Goal: Use online tool/utility: Use online tool/utility

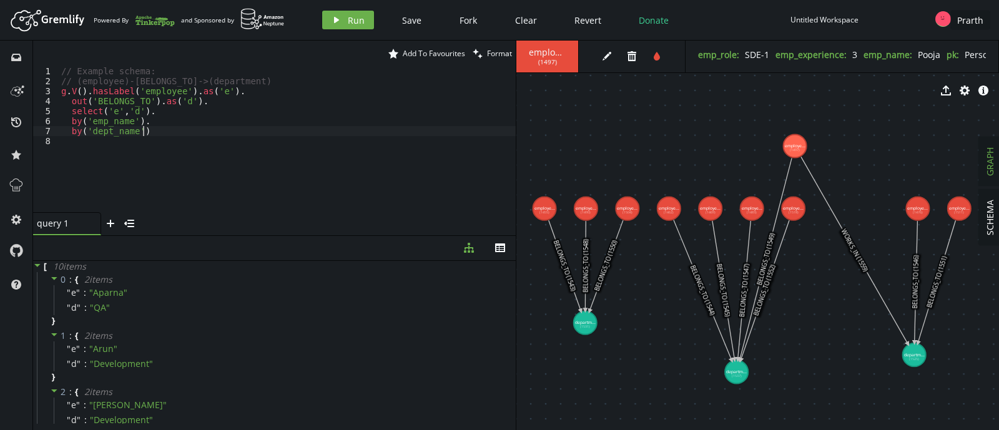
click at [282, 131] on div "// Example schema: // (employee)-[BELONGS_TO]->(department) g . V ( ) . hasLabe…" at bounding box center [287, 149] width 457 height 166
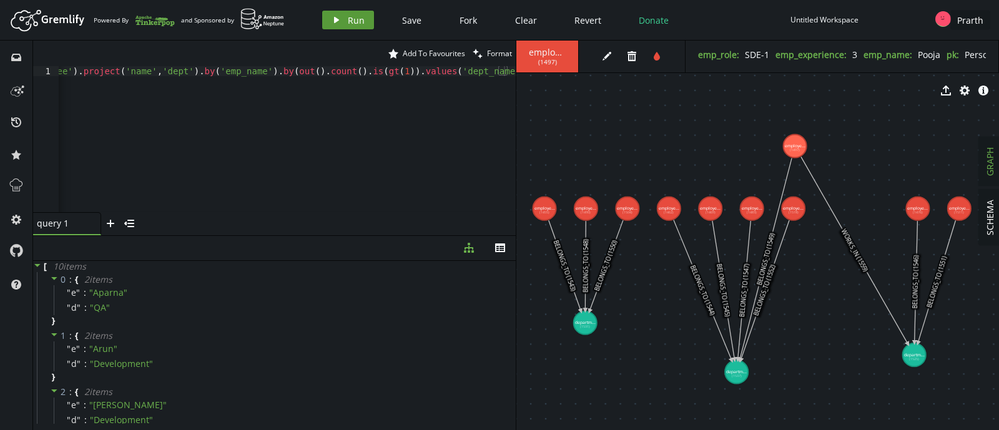
click at [342, 17] on button "play Run" at bounding box center [348, 20] width 52 height 19
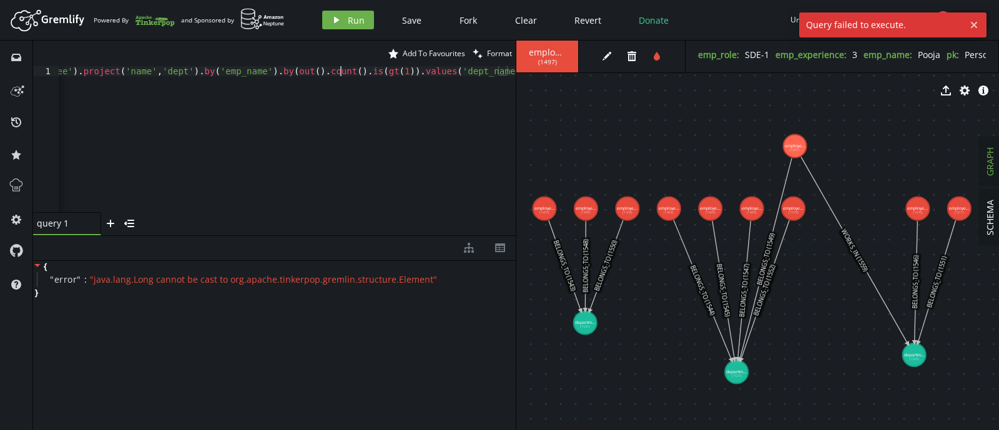
click at [341, 76] on div "g . V ( ) . hasLabel ( 'employee' ) . project ( 'name' , 'dept' ) . by ( 'emp_n…" at bounding box center [227, 146] width 577 height 161
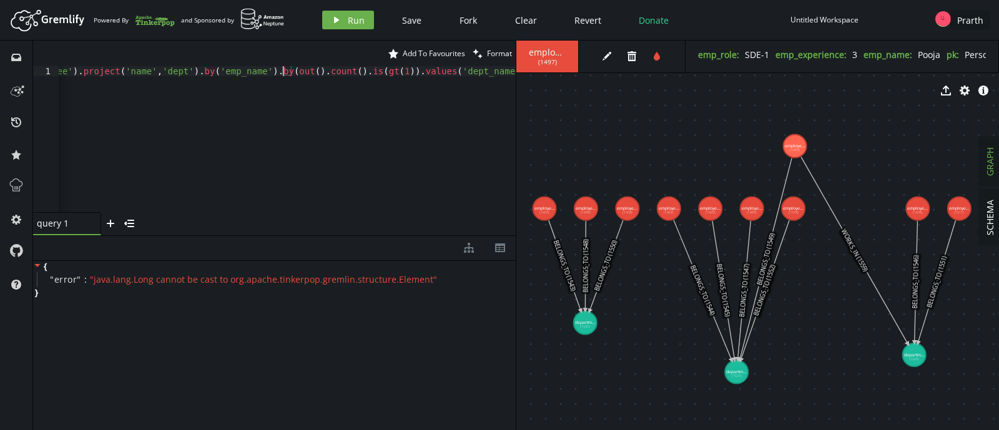
click at [284, 74] on div "g . V ( ) . hasLabel ( 'employee' ) . project ( 'name' , 'dept' ) . by ( 'emp_n…" at bounding box center [227, 146] width 577 height 161
click at [342, 14] on button "play Run" at bounding box center [348, 20] width 52 height 19
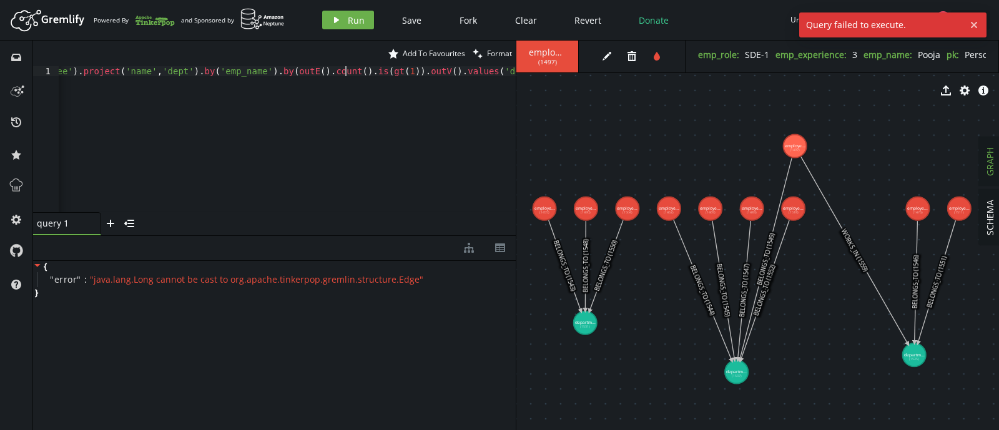
click at [347, 76] on div "g . V ( ) . hasLabel ( 'employee' ) . project ( 'name' , 'dept' ) . by ( 'emp_n…" at bounding box center [247, 146] width 616 height 161
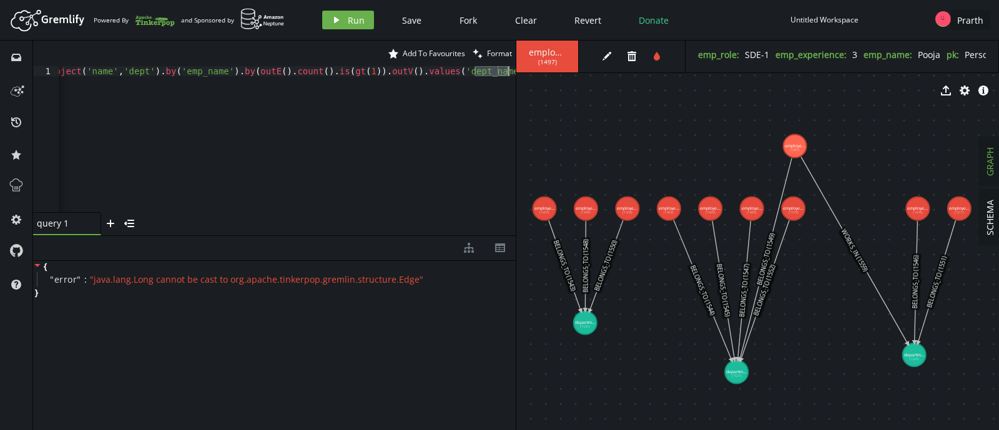
drag, startPoint x: 477, startPoint y: 72, endPoint x: 508, endPoint y: 71, distance: 31.9
click at [508, 71] on div "g . V ( ) . hasLabel ( 'employee' ) . project ( 'name' , 'dept' ) . by ( 'emp_n…" at bounding box center [208, 146] width 616 height 161
click at [354, 16] on span "Run" at bounding box center [356, 20] width 17 height 12
click at [277, 71] on div "g . V ( ) . hasLabel ( 'employee' ) . project ( 'name' , 'dept' ) . by ( 'emp_n…" at bounding box center [225, 146] width 582 height 161
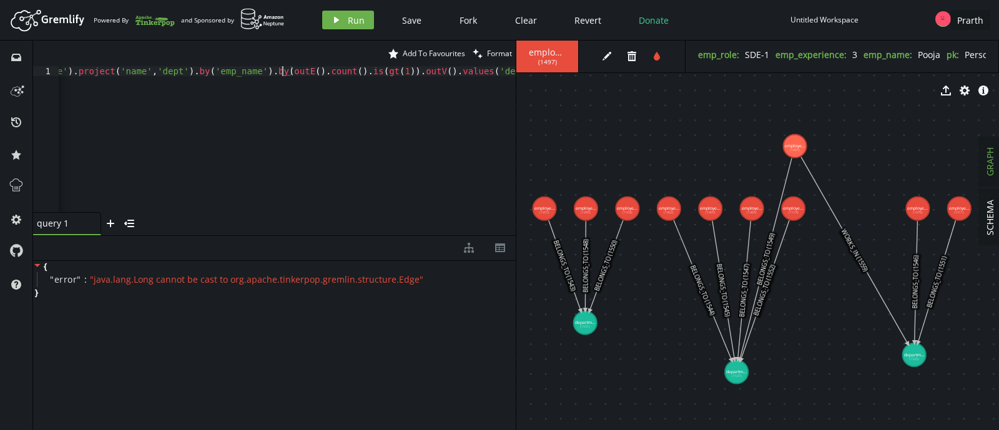
click at [281, 72] on div "g . V ( ) . hasLabel ( 'employee' ) . project ( 'name' , 'dept' ) . by ( 'emp_n…" at bounding box center [225, 146] width 582 height 161
click at [412, 73] on div "g . V ( ) . hasLabel ( 'employee' ) . project ( 'name' , 'dept' ) . by ( 'emp_n…" at bounding box center [227, 146] width 577 height 161
click at [351, 19] on span "Run" at bounding box center [356, 20] width 17 height 12
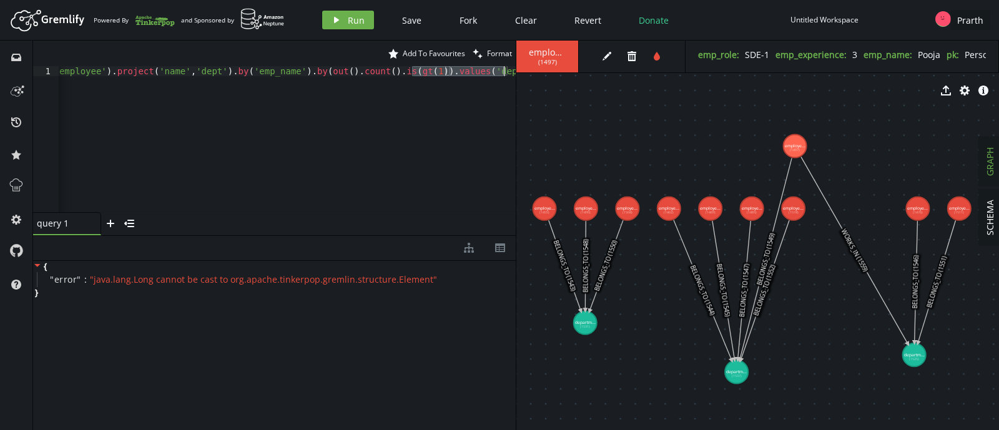
drag, startPoint x: 414, startPoint y: 70, endPoint x: 506, endPoint y: 71, distance: 91.8
click at [506, 71] on div "g . V ( ) . hasLabel ( 'employee' ) . project ( 'name' , 'dept' ) . by ( 'emp_n…" at bounding box center [244, 146] width 543 height 161
click at [387, 72] on div "g . V ( ) . hasLabel ( 'employee' ) . project ( 'name' , 'dept' ) . by ( 'emp_n…" at bounding box center [287, 149] width 457 height 166
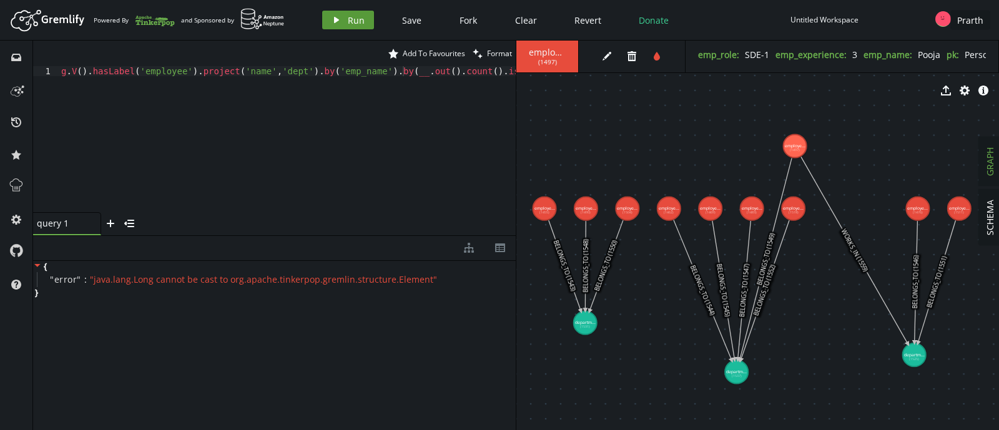
click at [342, 20] on button "play Run" at bounding box center [348, 20] width 52 height 19
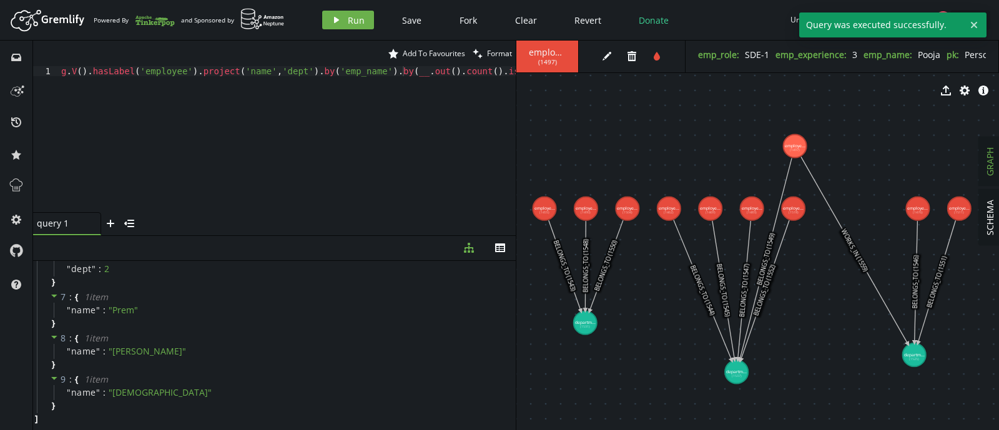
scroll to position [0, 0]
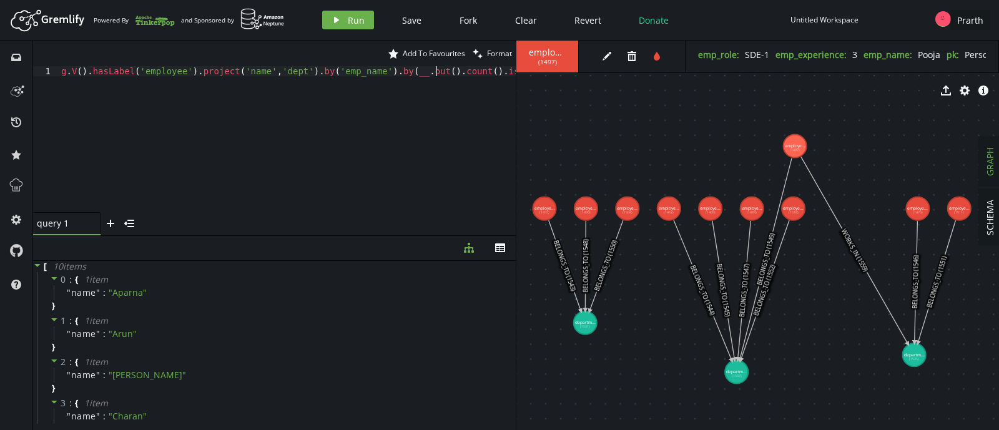
click at [437, 67] on div "g . V ( ) . hasLabel ( 'employee' ) . project ( 'name' , 'dept' ) . by ( 'emp_n…" at bounding box center [290, 149] width 462 height 166
click at [489, 76] on div "g . V ( ) . hasLabel ( 'employee' ) . project ( 'name' , 'dept' ) . by ( 'emp_n…" at bounding box center [285, 146] width 462 height 161
click at [311, 74] on div "g . V ( ) . hasLabel ( 'employee' ) . project ( 'name' , 'dept' ) . by ( 'emp_n…" at bounding box center [285, 146] width 462 height 161
drag, startPoint x: 312, startPoint y: 70, endPoint x: 360, endPoint y: 73, distance: 48.2
click at [360, 73] on div "g . V ( ) . hasLabel ( 'employee' ) . project ( 'name' , 'dept' ) . by ( 'emp_n…" at bounding box center [285, 146] width 462 height 161
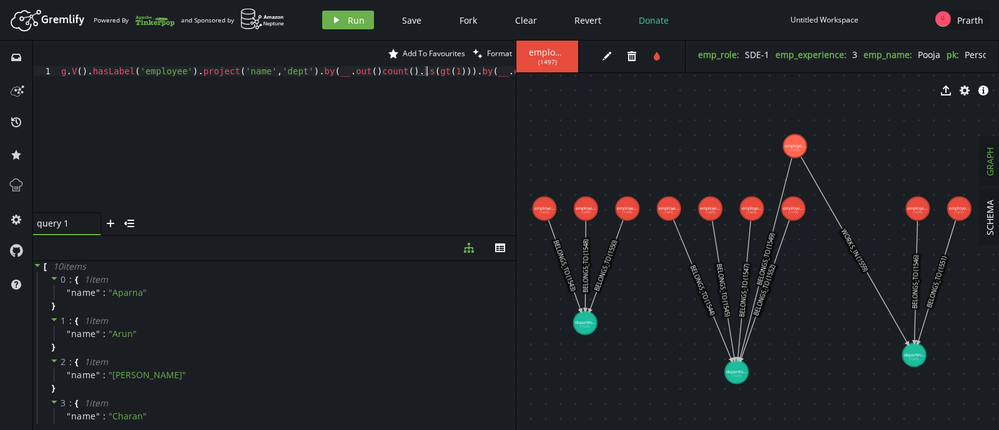
scroll to position [0, 365]
click at [337, 21] on icon "play" at bounding box center [337, 20] width 10 height 10
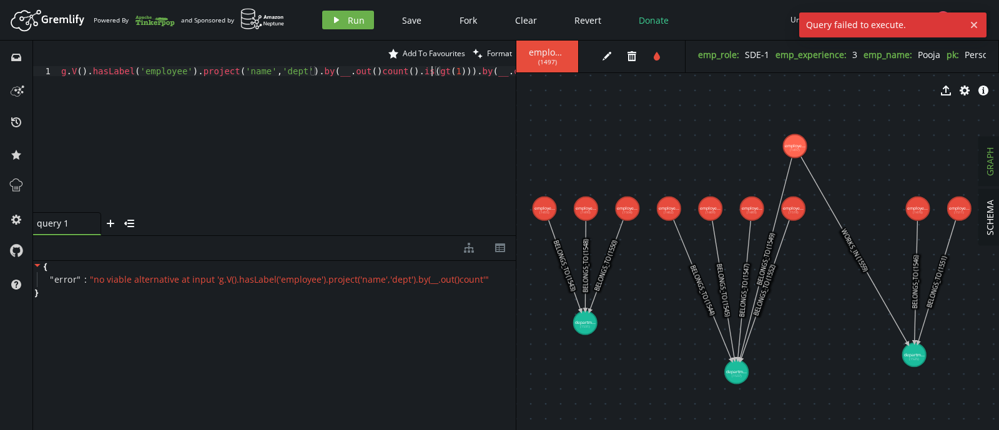
click at [433, 73] on div "g . V ( ) . hasLabel ( 'employee' ) . project ( 'name' , 'dept' ) . by ( __ . o…" at bounding box center [326, 146] width 534 height 161
click at [437, 73] on div "g . V ( ) . hasLabel ( 'employee' ) . project ( 'name' , 'dept' ) . by ( __ . o…" at bounding box center [326, 146] width 534 height 161
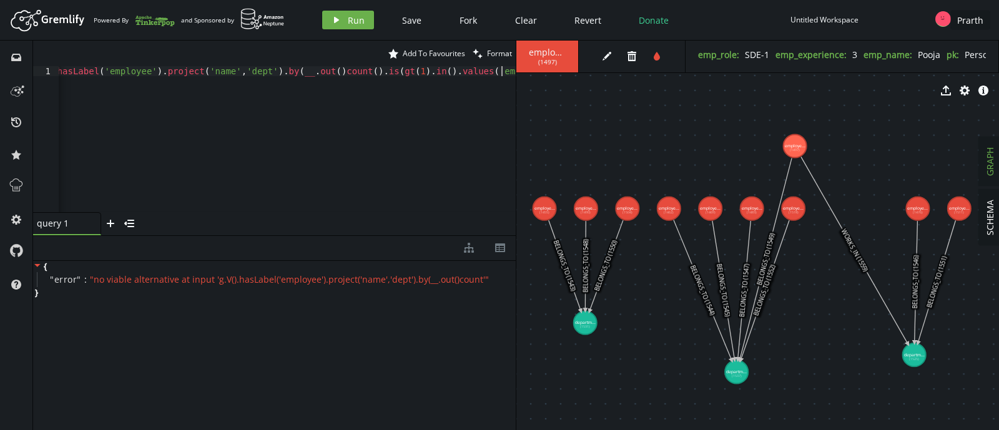
scroll to position [0, 35]
click at [337, 18] on icon "play" at bounding box center [337, 20] width 10 height 10
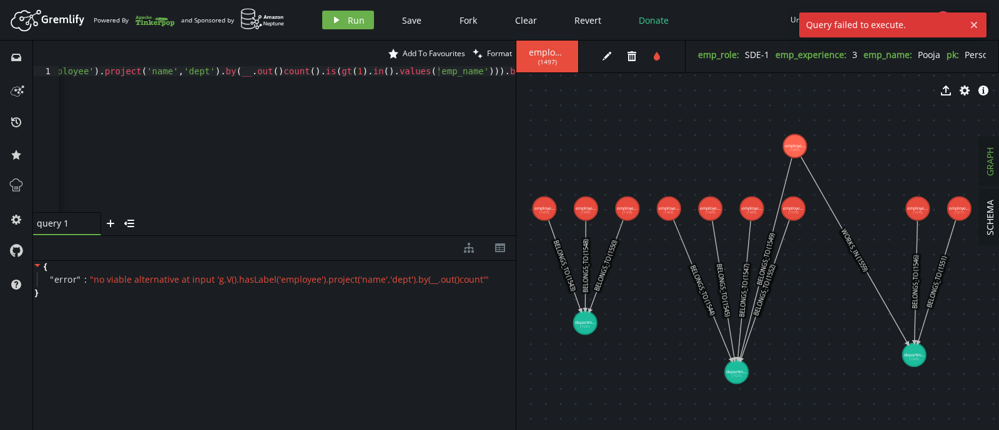
scroll to position [0, 191]
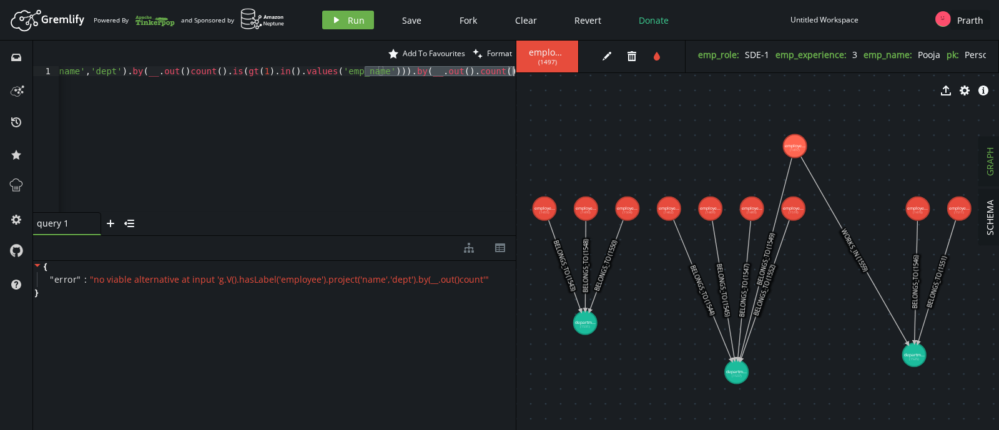
drag, startPoint x: 365, startPoint y: 74, endPoint x: 518, endPoint y: 72, distance: 153.0
click at [518, 72] on div "star Add To Favourites clean Format g.V().hasLabel('employee').project('name','…" at bounding box center [516, 236] width 966 height 390
click at [340, 18] on button "play Run" at bounding box center [348, 20] width 52 height 19
drag, startPoint x: 387, startPoint y: 74, endPoint x: 507, endPoint y: 70, distance: 120.0
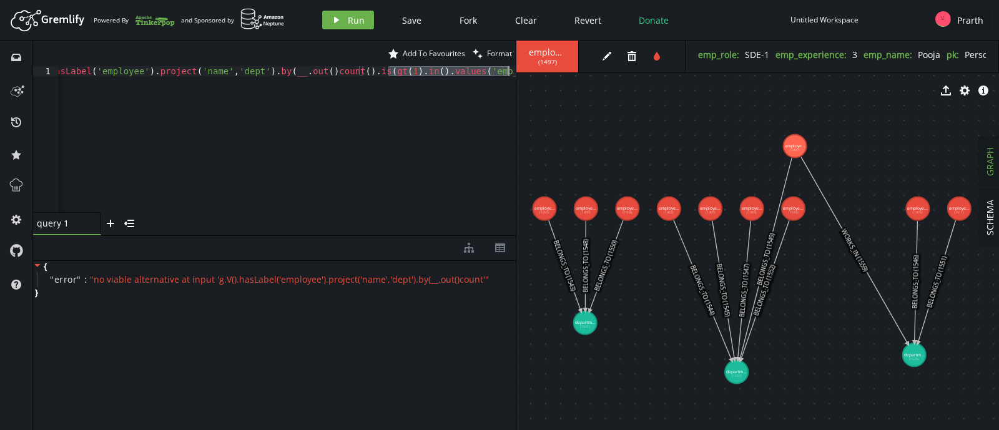
click at [507, 70] on div "g . V ( ) . hasLabel ( 'employee' ) . project ( 'name' , 'dept' ) . by ( __ . o…" at bounding box center [266, 146] width 500 height 161
click at [356, 20] on span "Run" at bounding box center [356, 20] width 17 height 12
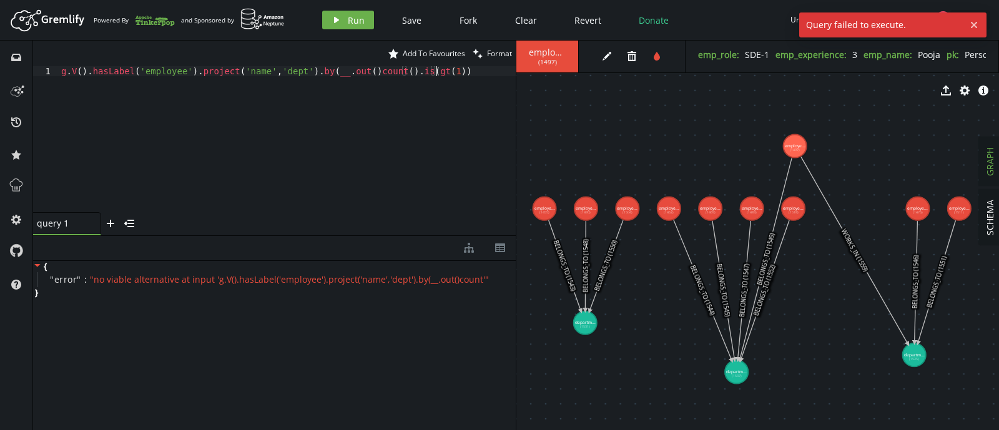
click at [362, 77] on div "g . V ( ) . hasLabel ( 'employee' ) . project ( 'name' , 'dept' ) . by ( __ . o…" at bounding box center [287, 146] width 457 height 161
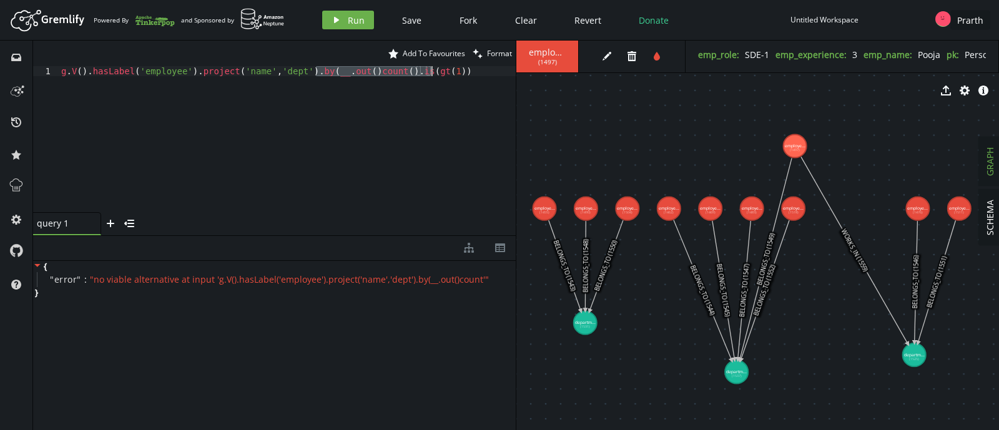
drag, startPoint x: 314, startPoint y: 76, endPoint x: 431, endPoint y: 76, distance: 116.8
click at [431, 76] on div "g . V ( ) . hasLabel ( 'employee' ) . project ( 'name' , 'dept' ) . by ( __ . o…" at bounding box center [287, 146] width 457 height 161
click at [352, 21] on span "Run" at bounding box center [356, 20] width 17 height 12
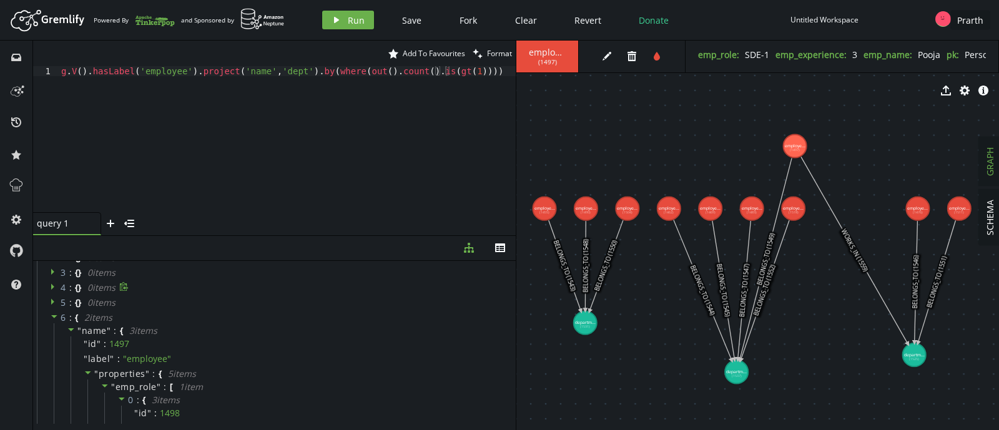
scroll to position [0, 0]
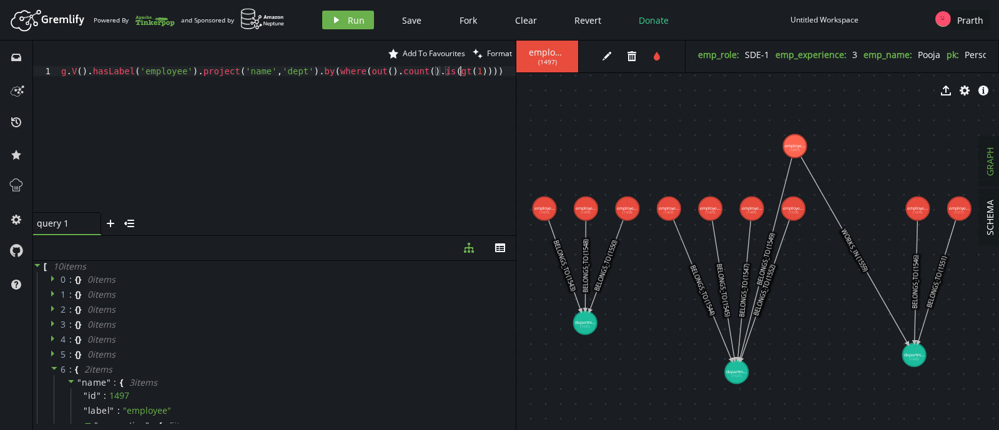
click at [458, 73] on div "g . V ( ) . hasLabel ( 'employee' ) . project ( 'name' , 'dept' ) . by ( where …" at bounding box center [287, 149] width 457 height 166
click at [339, 14] on button "play Run" at bounding box center [348, 20] width 52 height 19
click at [475, 76] on div "g . V ( ) . hasLabel ( 'employee' ) . project ( 'name' , 'dept' ) . by ( where …" at bounding box center [266, 146] width 500 height 161
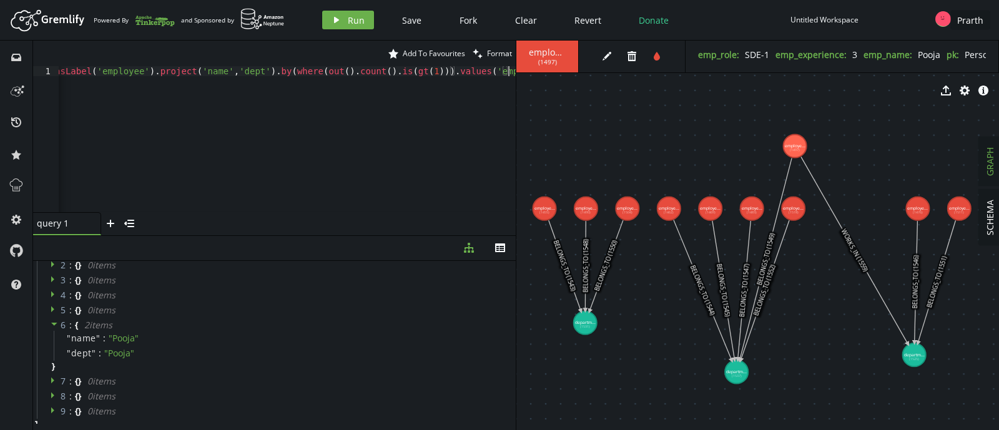
scroll to position [0, 47]
click at [355, 21] on span "Run" at bounding box center [356, 20] width 17 height 12
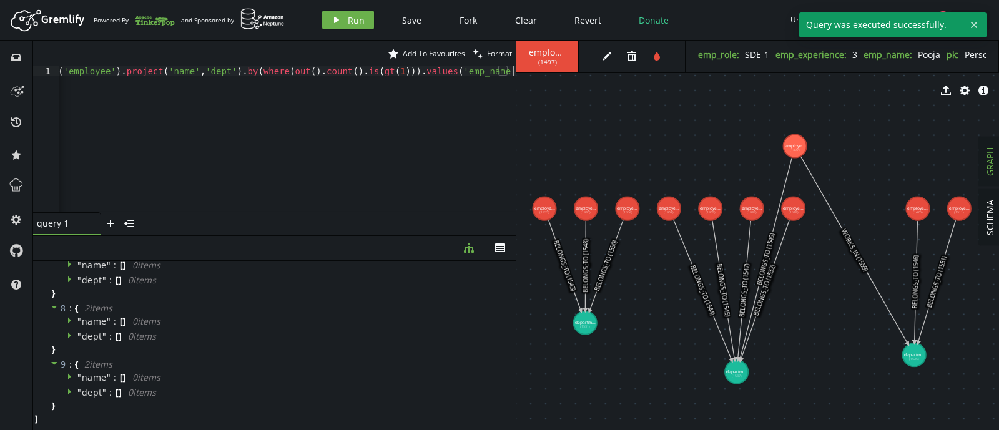
click at [385, 78] on div "g . V ( ) . hasLabel ( 'employee' ) . project ( 'name' , 'dept' ) . by ( where …" at bounding box center [249, 146] width 534 height 161
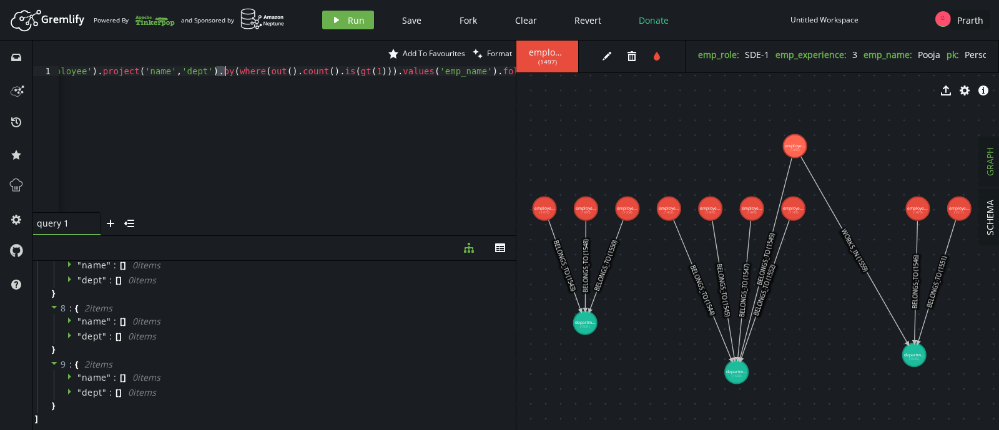
drag, startPoint x: 213, startPoint y: 71, endPoint x: 225, endPoint y: 69, distance: 12.1
click at [225, 69] on div "g . V ( ) . hasLabel ( 'employee' ) . project ( 'name' , 'dept' ) . by ( where …" at bounding box center [237, 146] width 558 height 161
drag, startPoint x: 243, startPoint y: 69, endPoint x: 482, endPoint y: 73, distance: 239.2
click at [482, 73] on div "g . V ( ) . hasLabel ( 'employee' ) . project ( 'name' , 'dept' ) . by ( where …" at bounding box center [237, 146] width 558 height 161
click at [509, 74] on div "g . V ( ) . hasLabel ( 'employee' ) . project ( 'name' , 'dept' ) . by ( where …" at bounding box center [237, 146] width 558 height 161
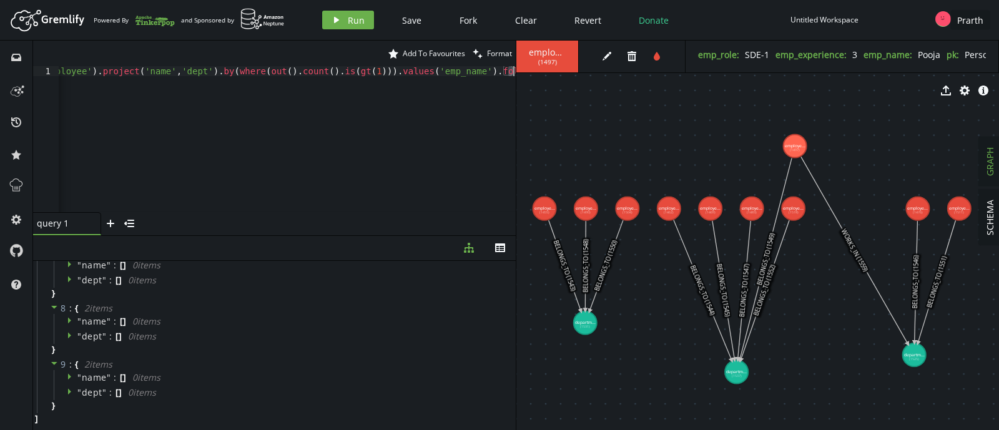
paste textarea "out().count().is(gt(1))).values('emp_name').fold("
click at [456, 71] on div "g . V ( ) . hasLabel ( 'employee' ) . project ( 'name' , 'dept' ) . by ( where …" at bounding box center [119, 146] width 793 height 161
click at [337, 14] on button "play Run" at bounding box center [348, 20] width 52 height 19
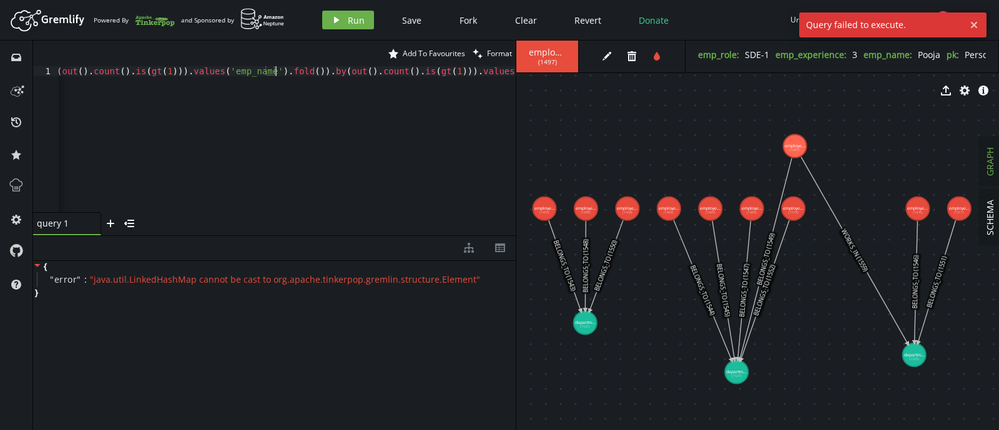
click at [274, 72] on div "g . V ( ) . hasLabel ( 'employee' ) . project ( 'name' , 'dept' ) . by ( where …" at bounding box center [148, 146] width 798 height 161
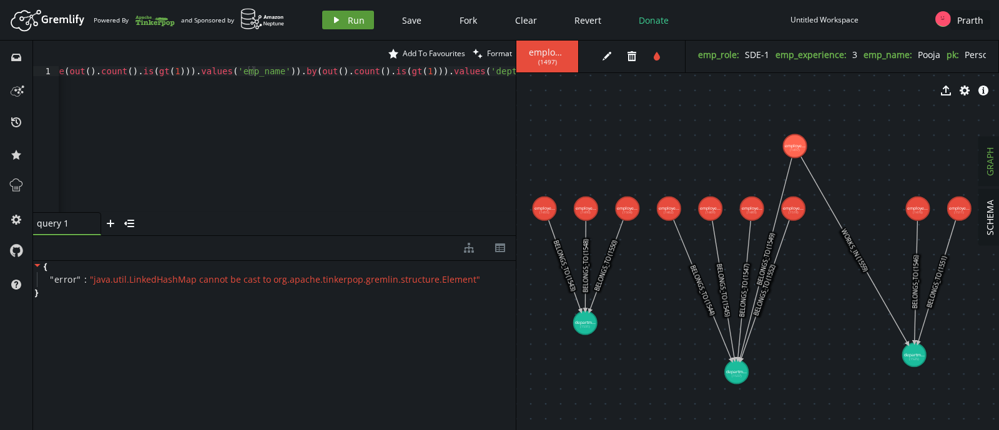
click at [355, 20] on span "Run" at bounding box center [356, 20] width 17 height 12
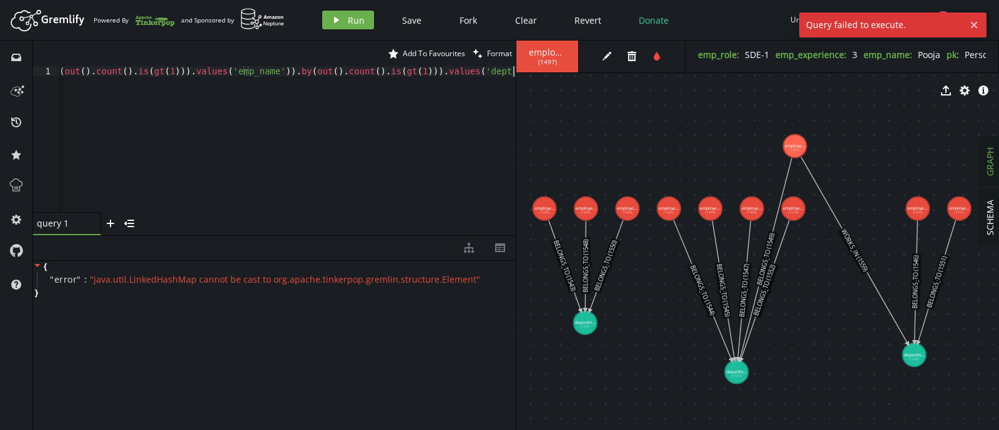
click at [364, 76] on div "g . V ( ) . hasLabel ( 'employee' ) . project ( 'name' , 'dept' ) . by ( where …" at bounding box center [133, 146] width 764 height 161
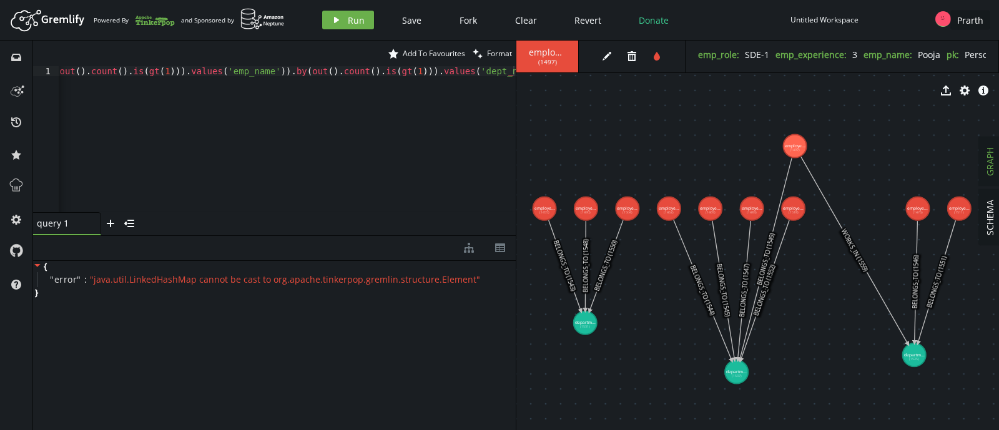
click at [344, 9] on div "Artboard Created with Sketch. Powered By and Sponsored by play Run Save Fork Cl…" at bounding box center [499, 19] width 987 height 25
click at [348, 22] on span "Run" at bounding box center [356, 20] width 17 height 12
click at [515, 73] on div "g . V ( ) . hasLabel ( 'employee' ) . project ( 'name' , 'dept' ) . by ( where …" at bounding box center [130, 146] width 769 height 161
click at [432, 129] on div "g . V ( ) . hasLabel ( 'employee' ) . project ( 'name' , 'dept' ) . by ( where …" at bounding box center [128, 146] width 774 height 161
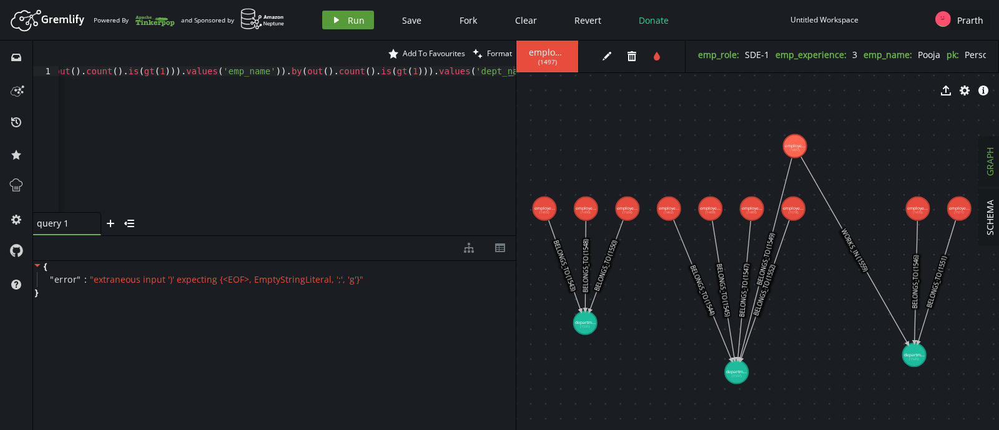
click at [359, 17] on span "Run" at bounding box center [356, 20] width 17 height 12
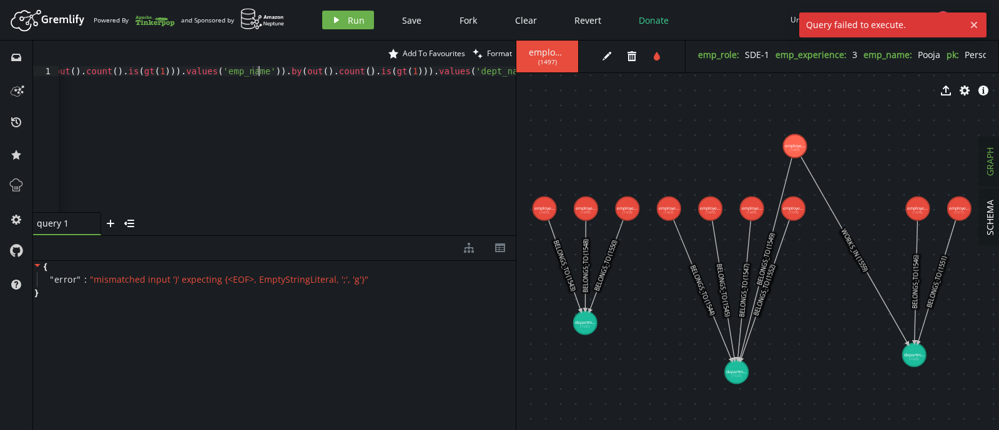
click at [257, 74] on div "g . V ( ) . hasLabel ( 'employee' ) . project ( 'name' , 'dept' ) . by ( where …" at bounding box center [128, 146] width 774 height 161
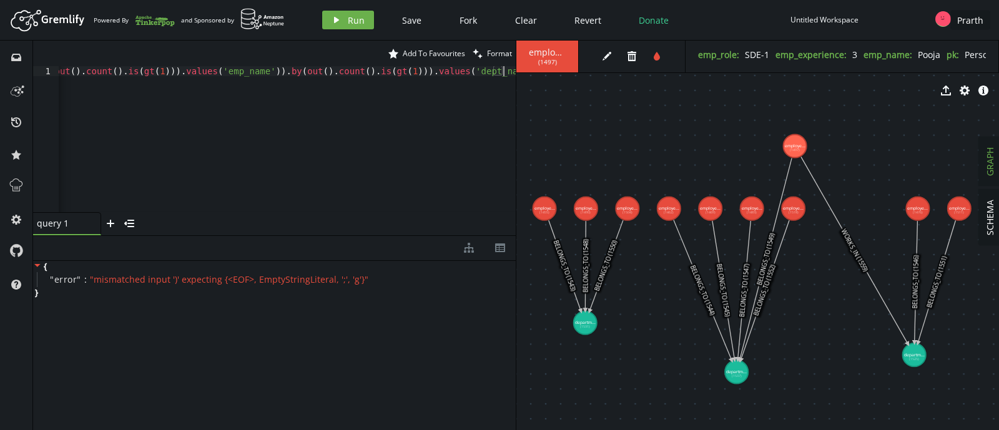
click at [504, 75] on div "g . V ( ) . hasLabel ( 'employee' ) . project ( 'name' , 'dept' ) . by ( where …" at bounding box center [128, 146] width 774 height 161
click at [362, 26] on button "play Run" at bounding box center [348, 20] width 52 height 19
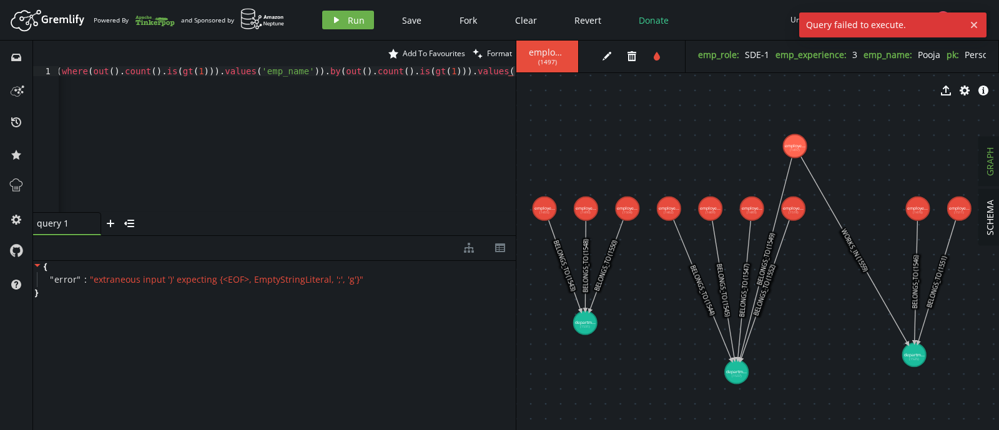
scroll to position [0, 730]
click at [463, 79] on div "g . V ( ) . hasLabel ( 'employee' ) . project ( 'name' , 'dept' ) . by ( where …" at bounding box center [148, 146] width 736 height 161
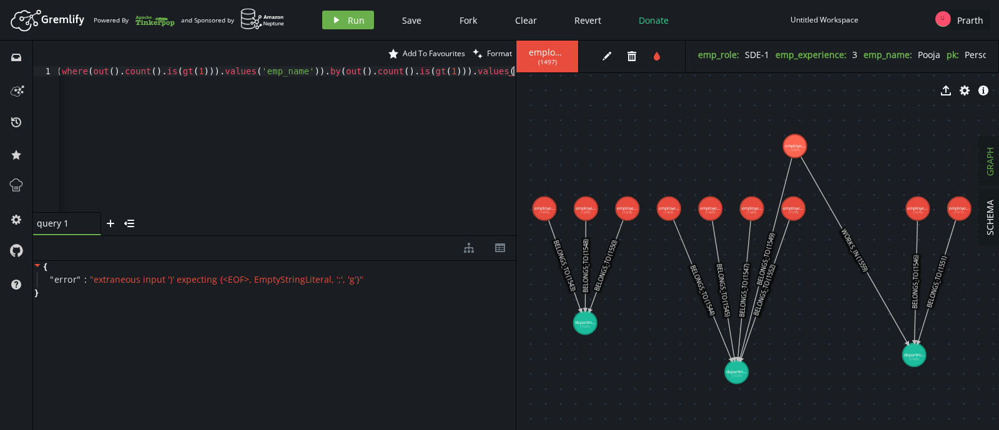
click at [506, 71] on div "g . V ( ) . hasLabel ( 'employee' ) . project ( 'name' , 'dept' ) . by ( where …" at bounding box center [148, 146] width 736 height 161
drag, startPoint x: 406, startPoint y: 73, endPoint x: 371, endPoint y: 72, distance: 35.0
click at [371, 72] on div "g . V ( ) . hasLabel ( 'employee' ) . project ( 'name' , 'dept' ) . by ( where …" at bounding box center [148, 146] width 736 height 161
click at [415, 72] on div "g . V ( ) . hasLabel ( 'employee' ) . project ( 'name' , 'dept' ) . by ( where …" at bounding box center [148, 146] width 736 height 161
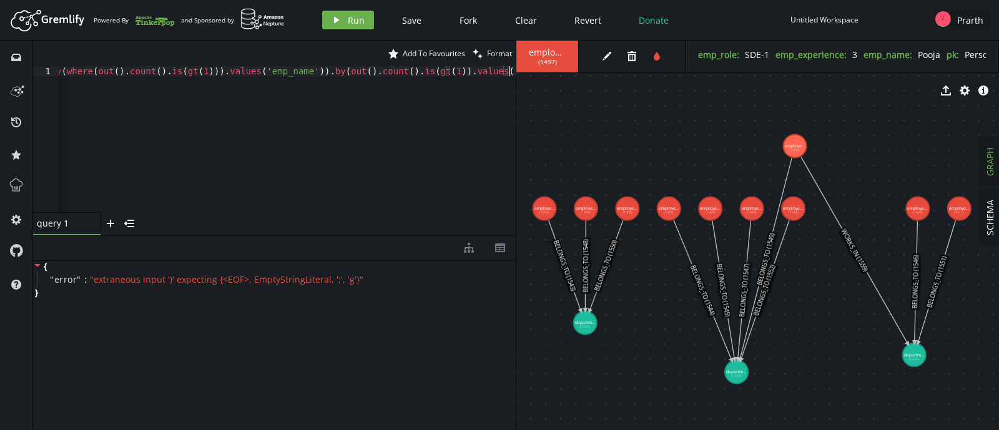
click at [509, 73] on div "g . V ( ) . hasLabel ( 'employee' ) . project ( 'name' , 'dept' ) . by ( where …" at bounding box center [150, 146] width 731 height 161
click at [353, 26] on button "play Run" at bounding box center [348, 20] width 52 height 19
click at [512, 74] on div "g . V ( ) . hasLabel ( 'employee' ) . project ( 'name' , 'dept' ) . by ( where …" at bounding box center [287, 139] width 457 height 146
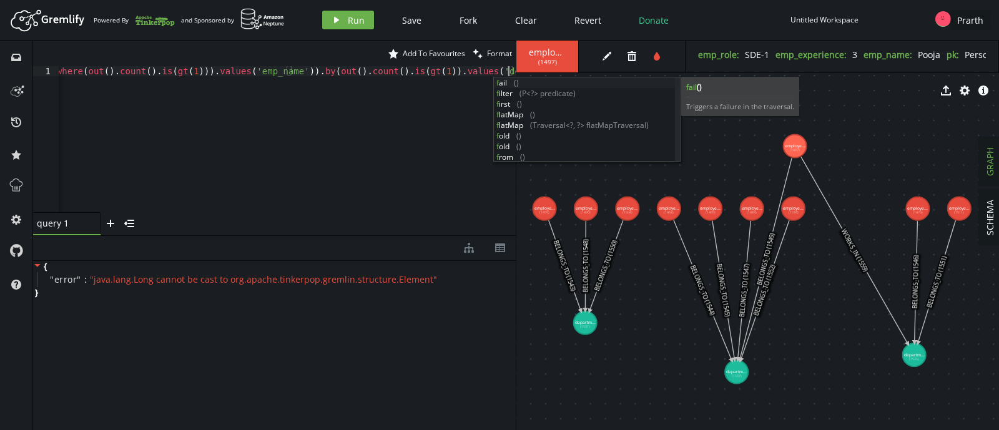
scroll to position [0, 287]
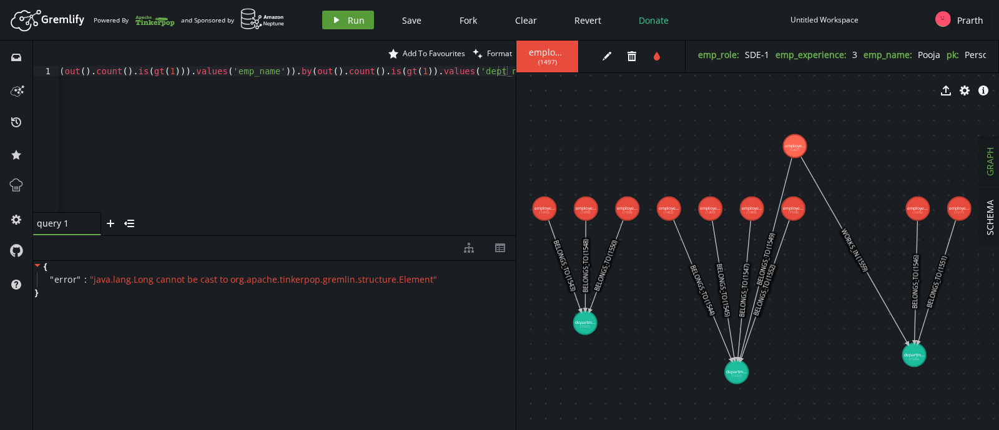
click at [334, 19] on icon "button" at bounding box center [336, 20] width 5 height 6
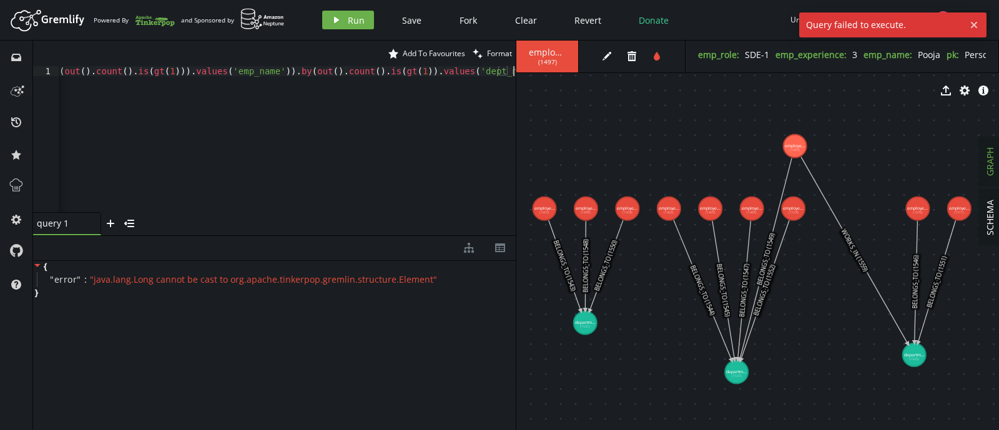
click at [194, 84] on div "g . V ( ) . hasLabel ( 'employee' ) . project ( 'name' , 'dept' ) . by ( where …" at bounding box center [133, 146] width 764 height 161
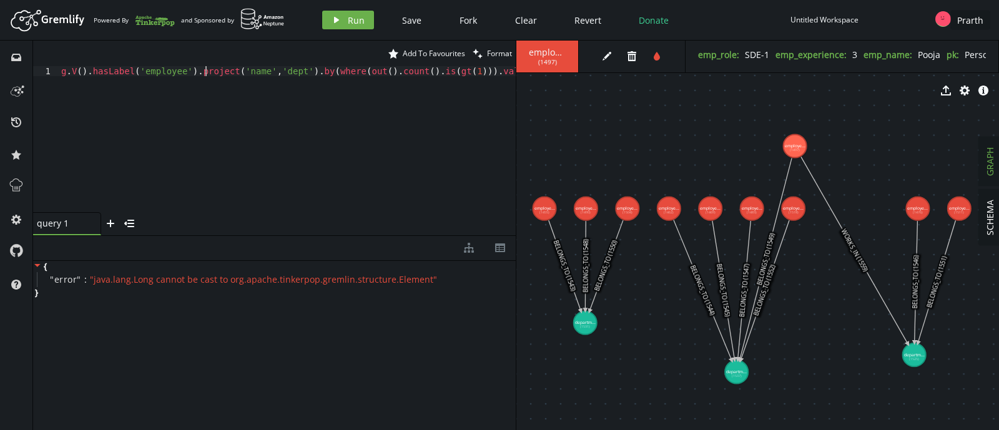
click at [206, 68] on div "g . V ( ) . hasLabel ( 'employee' ) . project ( 'name' , 'dept' ) . by ( where …" at bounding box center [441, 146] width 764 height 161
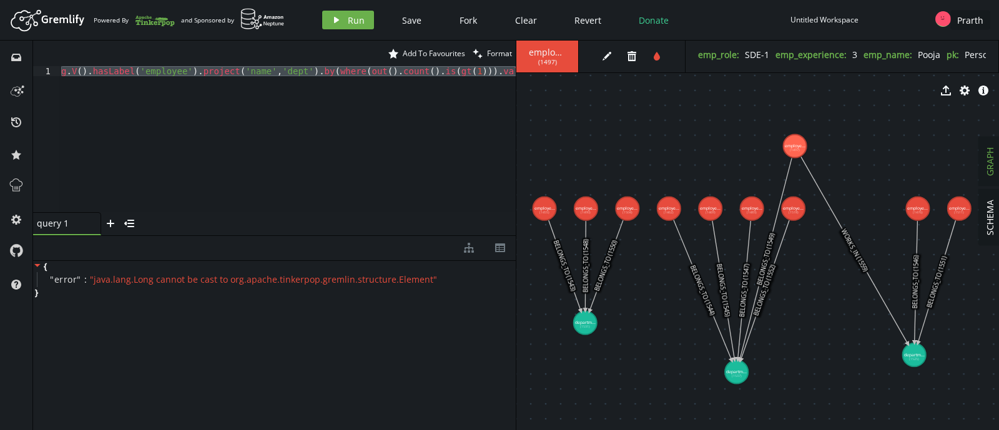
click at [237, 98] on div "g . V ( ) . hasLabel ( 'employee' ) . project ( 'name' , 'dept' ) . by ( where …" at bounding box center [287, 139] width 457 height 146
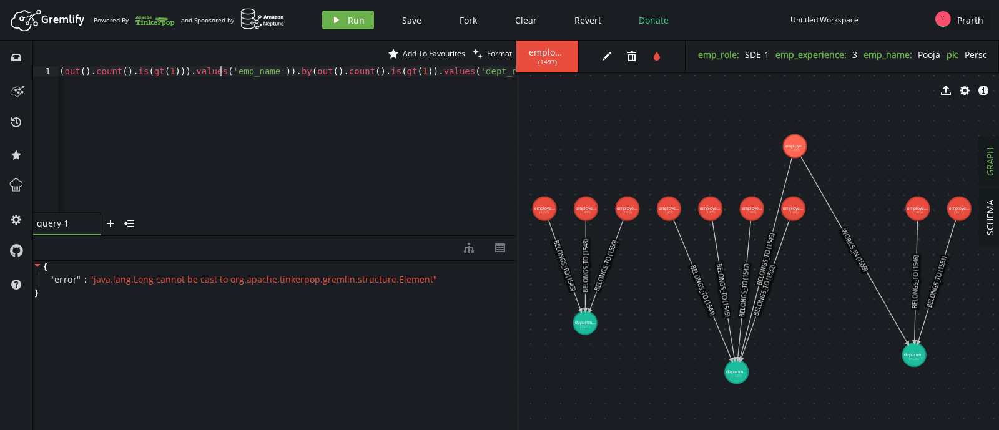
click at [218, 73] on div "g . V ( ) . hasLabel ( 'employee' ) . project ( 'name' , 'dept' ) . by ( where …" at bounding box center [133, 146] width 764 height 161
click at [218, 73] on div "g . V ( ) . hasLabel ( 'employee' )" at bounding box center [287, 149] width 457 height 166
click at [327, 19] on button "play Run" at bounding box center [348, 20] width 52 height 19
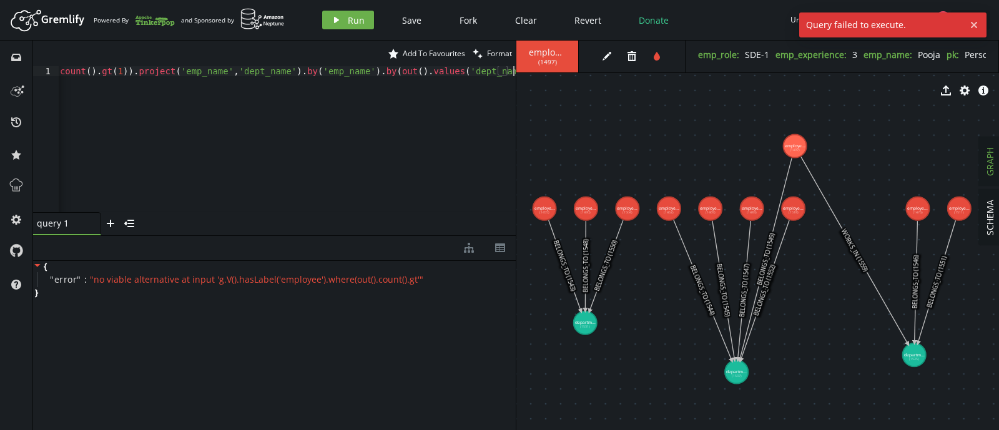
click at [272, 80] on div "g . V ( ) . hasLabel ( 'employee' ) . where ( out ( ) . count ( ) . gt ( 1 )) .…" at bounding box center [184, 146] width 664 height 161
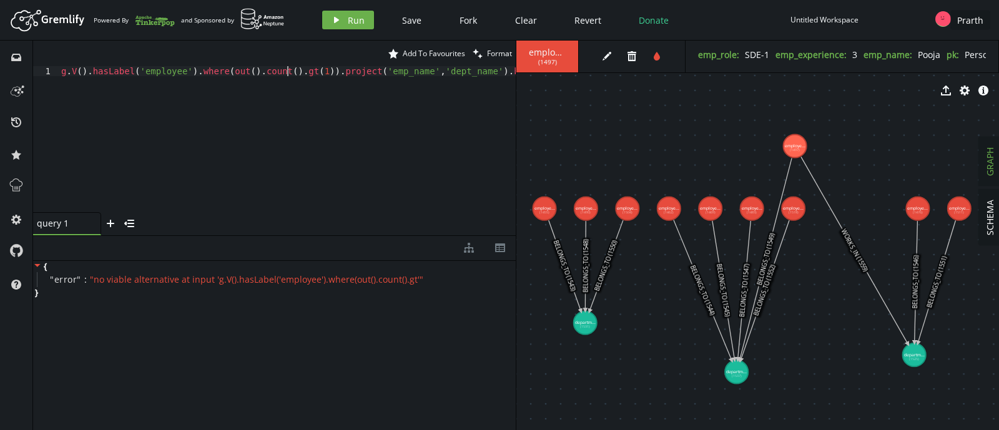
click at [285, 71] on div "g . V ( ) . hasLabel ( 'employee' ) . where ( out ( ) . count ( ) . gt ( 1 )) .…" at bounding box center [391, 146] width 664 height 161
click at [328, 74] on div "g . V ( ) . hasLabel ( 'employee' ) . where ( out ( ) . count ( ) . is ( gt ( 1…" at bounding box center [398, 146] width 678 height 161
click at [335, 19] on icon "button" at bounding box center [336, 20] width 5 height 6
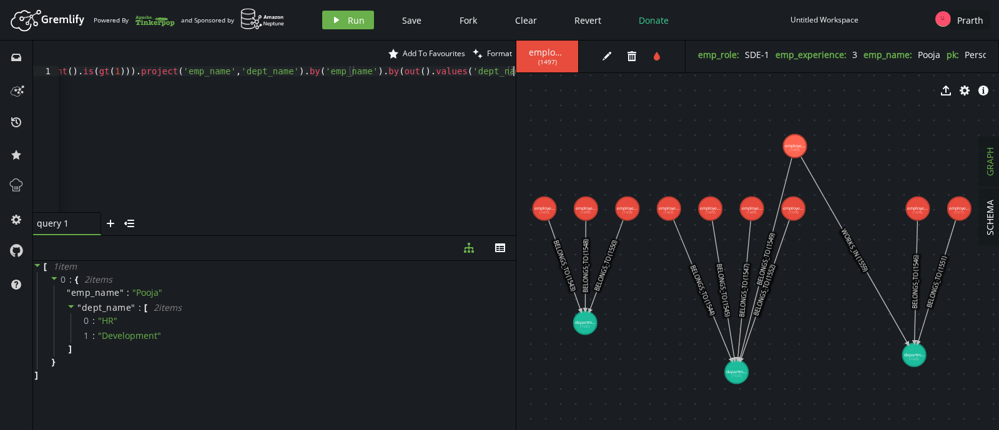
scroll to position [0, 225]
click at [240, 82] on div "g . V ( ) . hasLabel ( 'employee' ) . where ( out ( ) . count ( ) . is ( gt ( 1…" at bounding box center [174, 146] width 683 height 161
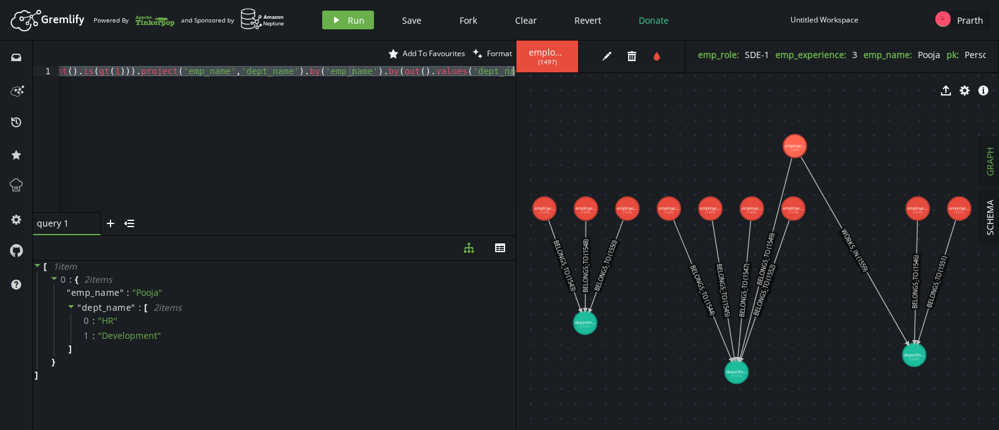
click at [208, 74] on div "g . V ( ) . hasLabel ( 'employee' ) . where ( out ( ) . count ( ) . is ( gt ( 1…" at bounding box center [287, 139] width 457 height 146
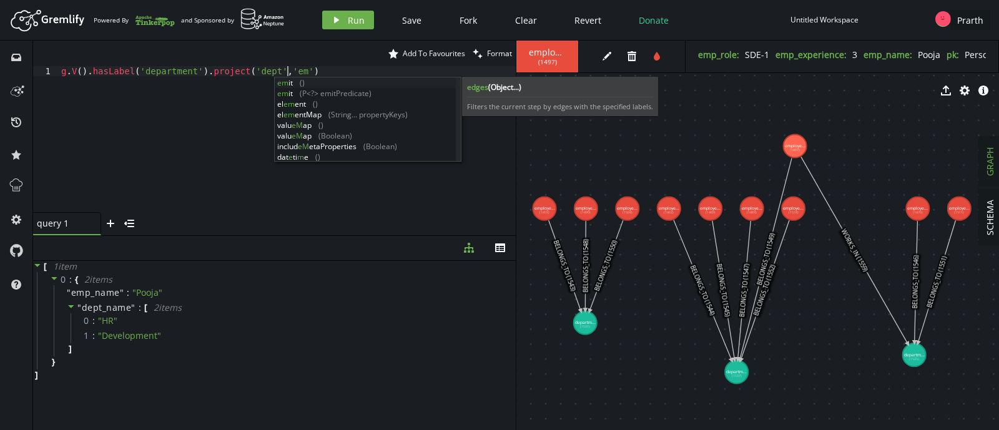
scroll to position [0, 231]
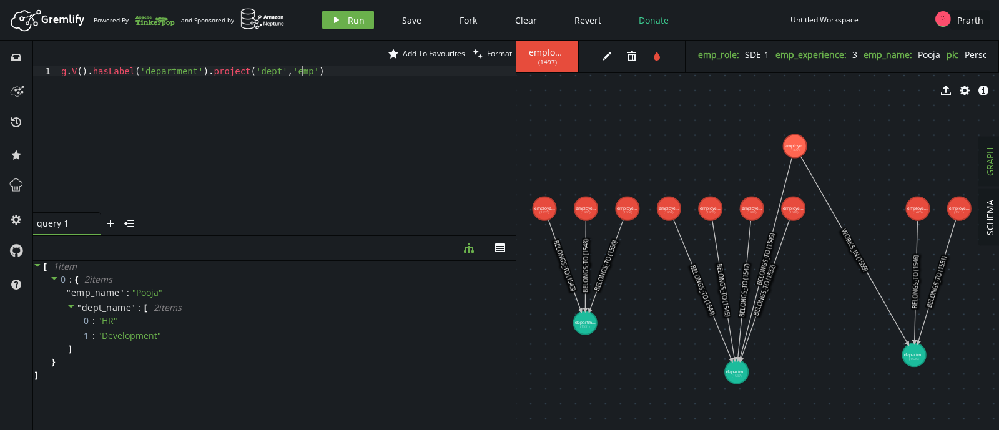
click at [315, 69] on div "g . V ( ) . hasLabel ( 'department' ) . project ( 'dept' , 'emp' )" at bounding box center [287, 149] width 457 height 166
click at [508, 69] on div "g . V ( ) . hasLabel ( 'department' ) . project ( 'dept' , 'emp' ) . by ( 'dept…" at bounding box center [239, 146] width 553 height 161
click at [284, 72] on div "g . V ( ) . hasLabel ( 'department' ) . project ( 'dept' , 'emp' ) . by ( 'dept…" at bounding box center [153, 146] width 731 height 161
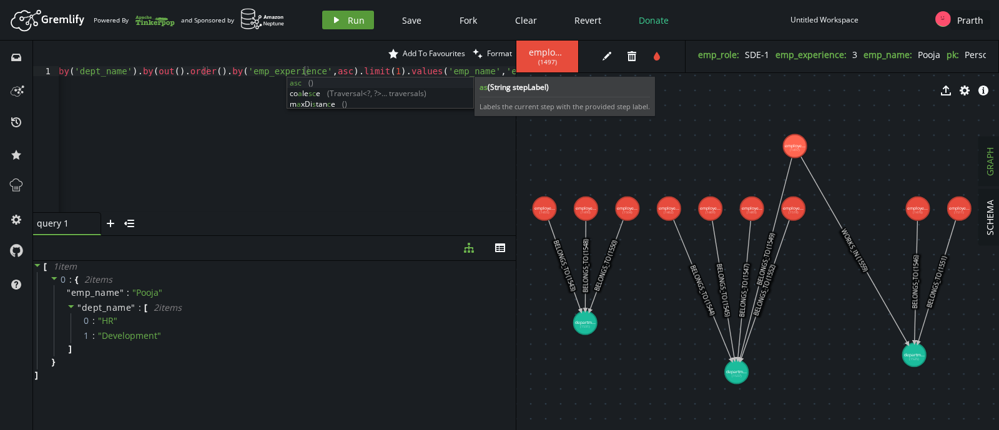
click at [357, 21] on span "Run" at bounding box center [356, 20] width 17 height 12
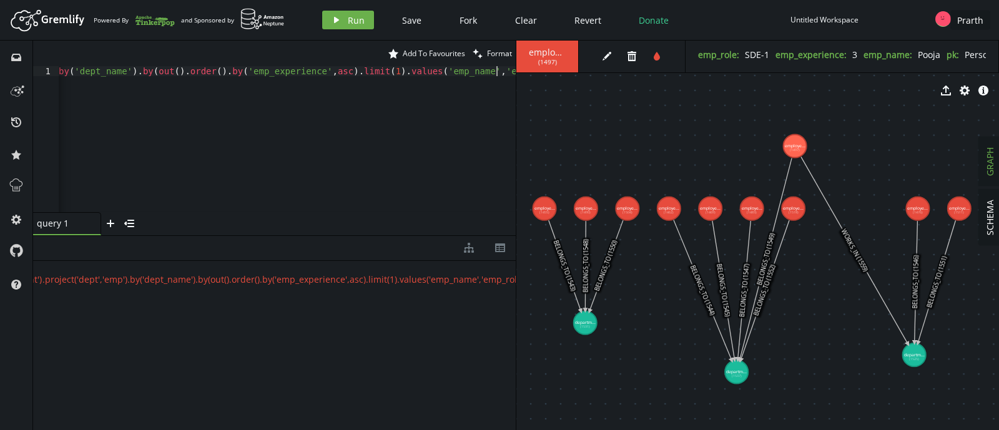
click at [496, 70] on div "g . V ( ) . hasLabel ( 'department' ) . project ( 'dept' , 'emp' ) . by ( 'dept…" at bounding box center [163, 146] width 750 height 161
click at [355, 24] on span "Run" at bounding box center [356, 20] width 17 height 12
click at [285, 72] on div "g . V ( ) . hasLabel ( 'department' ) . project ( 'dept' , 'emp' ) . by ( 'dept…" at bounding box center [138, 146] width 755 height 161
click at [408, 72] on div "g . V ( ) . hasLabel ( 'department' ) . project ( 'dept' , 'emp' ) . by ( 'dept…" at bounding box center [436, 146] width 755 height 161
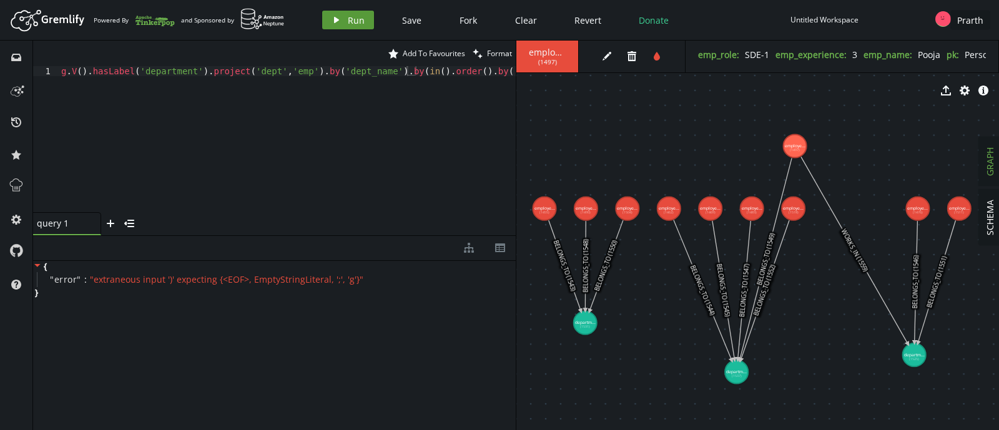
click at [332, 20] on icon "play" at bounding box center [337, 20] width 10 height 10
drag, startPoint x: 414, startPoint y: 73, endPoint x: 465, endPoint y: 73, distance: 51.2
click at [465, 73] on div "g . V ( ) . hasLabel ( 'department' ) . project ( 'dept' , 'emp' ) . by ( 'dept…" at bounding box center [141, 146] width 750 height 161
click at [353, 21] on span "Run" at bounding box center [356, 20] width 17 height 12
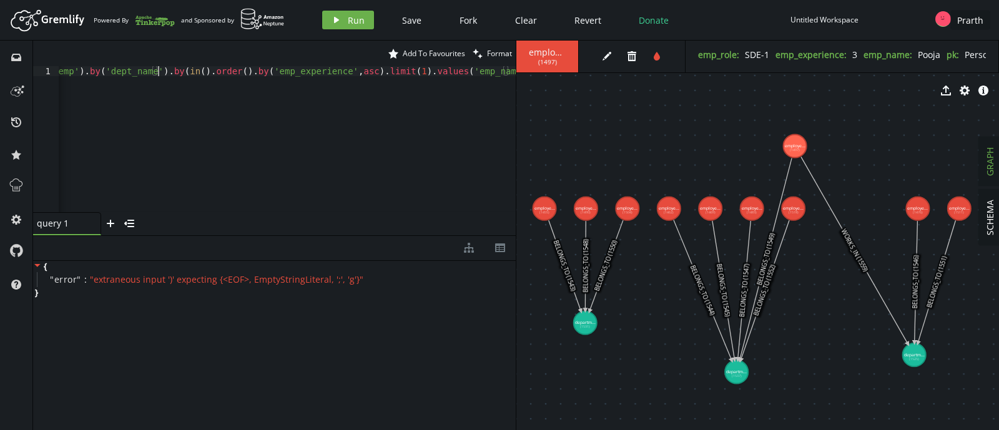
click at [156, 70] on div "g . V ( ) . hasLabel ( 'department' ) . project ( 'dept' , 'emp' ) . by ( 'dept…" at bounding box center [167, 146] width 697 height 161
click at [510, 69] on div at bounding box center [513, 69] width 6 height 6
click at [508, 69] on div "g . V ( ) . hasLabel ( 'department' ) . project ( 'dept' , 'emp' ) . by ( 'dept…" at bounding box center [167, 146] width 697 height 161
click at [342, 17] on button "play Run" at bounding box center [348, 20] width 52 height 19
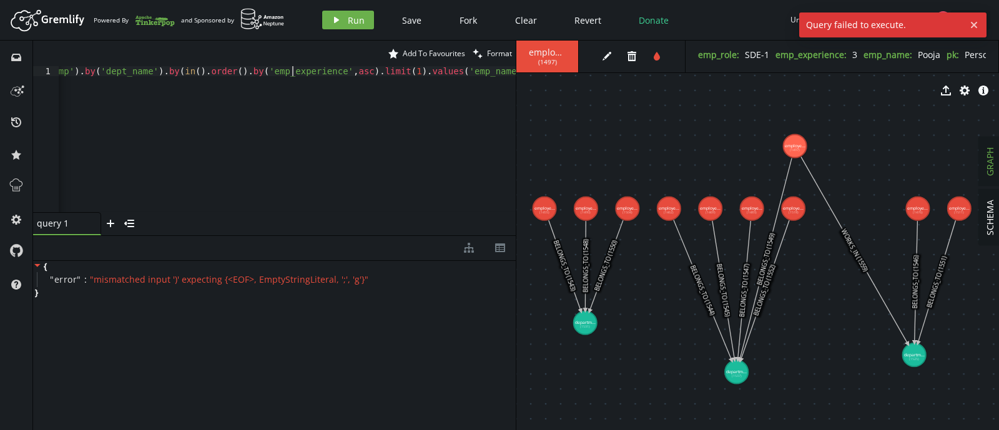
click at [294, 67] on div "g . V ( ) . hasLabel ( 'department' ) . project ( 'dept' , 'emp' ) . by ( 'dept…" at bounding box center [165, 146] width 702 height 161
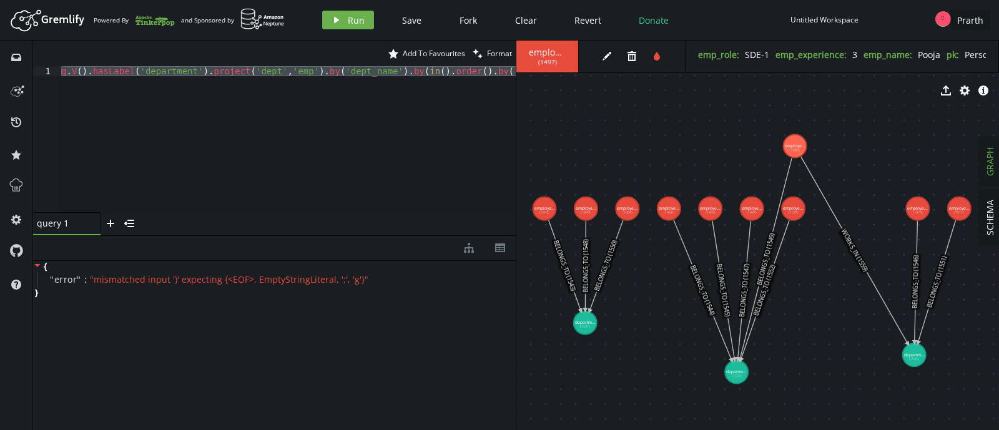
click at [436, 80] on div "g . V ( ) . hasLabel ( 'department' ) . project ( 'dept' , 'emp' ) . by ( 'dept…" at bounding box center [287, 139] width 457 height 146
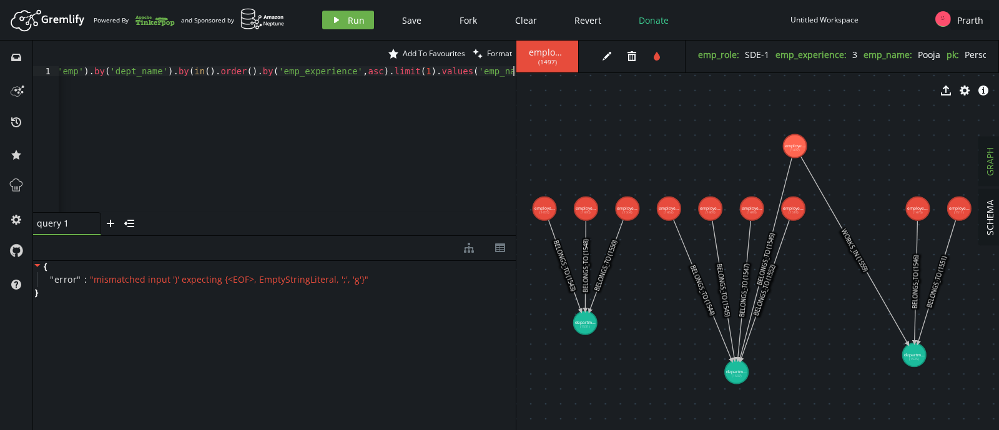
scroll to position [0, 235]
click at [359, 19] on span "Run" at bounding box center [356, 20] width 17 height 12
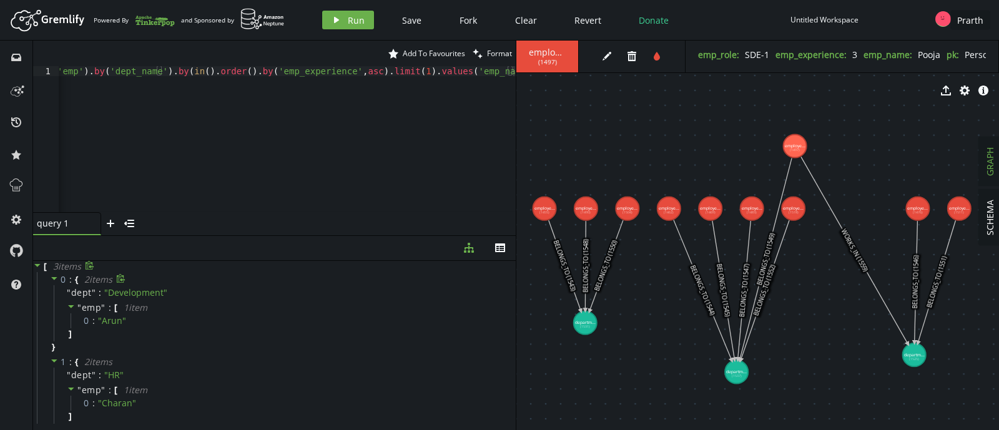
scroll to position [20, 0]
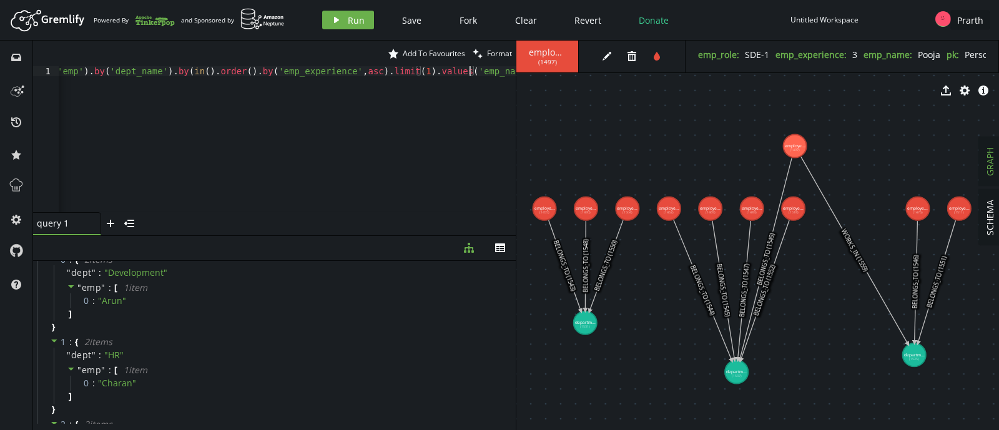
click at [471, 72] on div "g . V ( ) . hasLabel ( 'department' ) . project ( 'dept' , 'emp' ) . by ( 'dept…" at bounding box center [169, 146] width 693 height 161
click at [350, 14] on span "Run" at bounding box center [356, 20] width 17 height 12
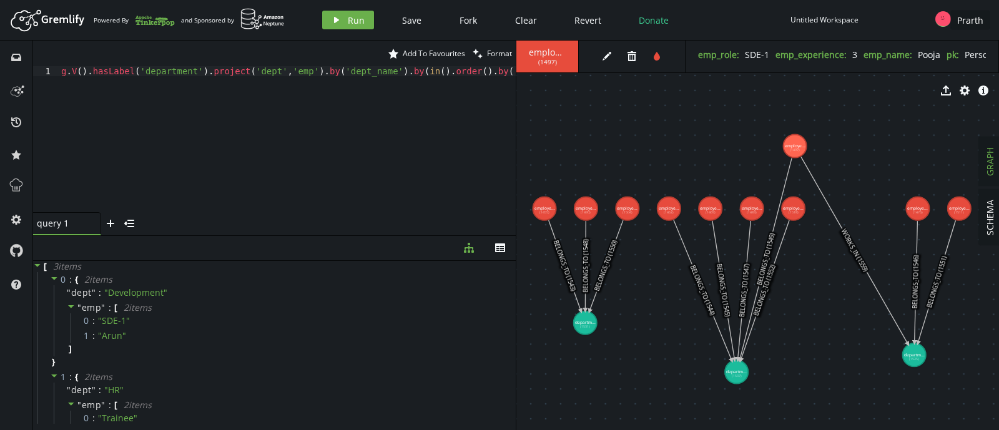
scroll to position [0, 0]
click at [293, 71] on div "g . V ( ) . hasLabel ( 'department' ) . project ( 'dept' , 'emp' ) . by ( 'dept…" at bounding box center [431, 146] width 745 height 161
type textarea "g.V().hasLabel('department').project('dept','emp_details').by('dept_name').by(i…"
click at [359, 24] on span "Run" at bounding box center [356, 20] width 17 height 12
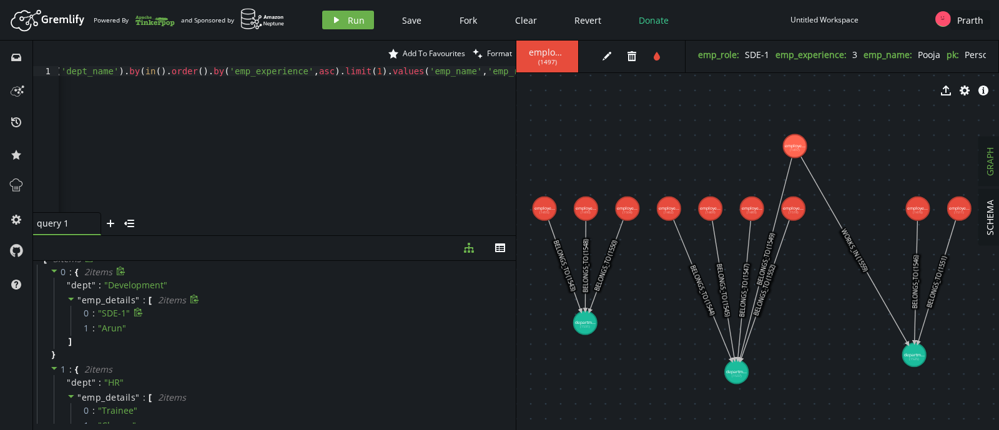
scroll to position [0, 0]
click at [277, 72] on div "g . V ( ) . hasLabel ( 'department' ) . project ( 'dept' , 'emp_details' ) . by…" at bounding box center [124, 146] width 784 height 161
